Goal: Information Seeking & Learning: Learn about a topic

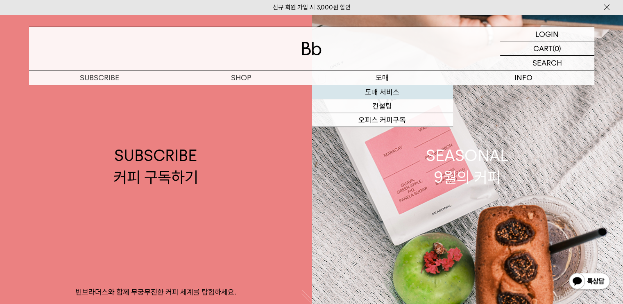
click at [375, 93] on link "도매 서비스" at bounding box center [381, 92] width 141 height 14
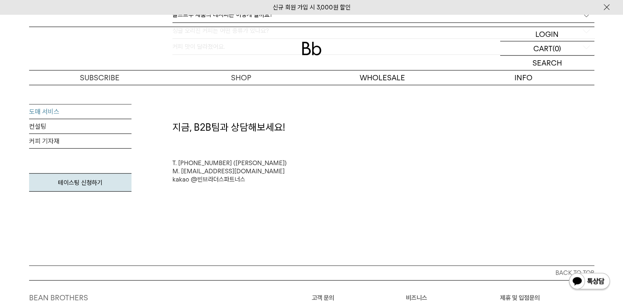
scroll to position [2333, 0]
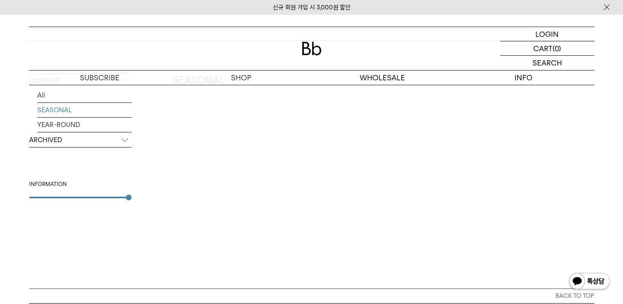
scroll to position [205, 0]
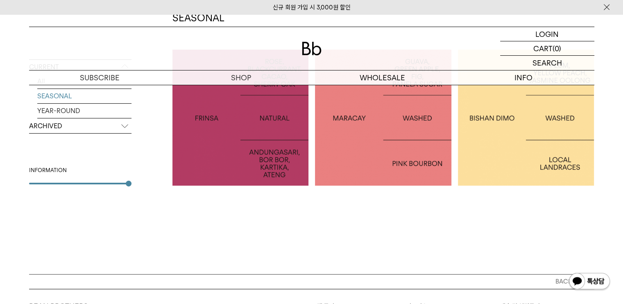
click at [240, 141] on div at bounding box center [240, 118] width 136 height 136
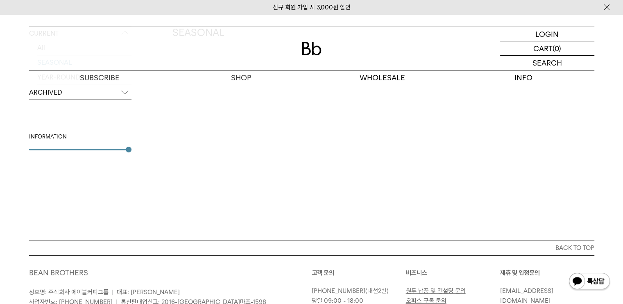
scroll to position [205, 0]
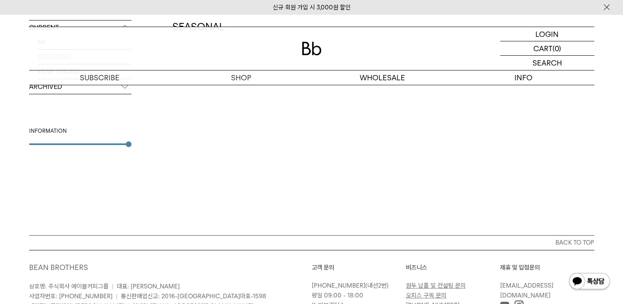
scroll to position [205, 0]
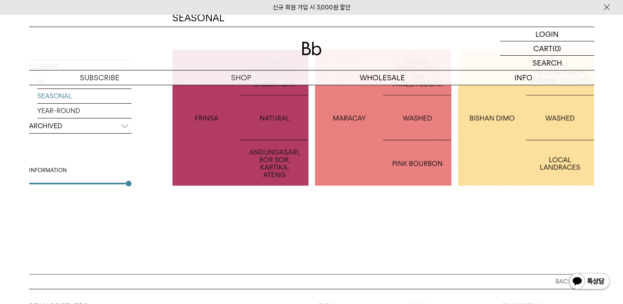
click at [509, 149] on div at bounding box center [526, 118] width 136 height 136
